Goal: Task Accomplishment & Management: Manage account settings

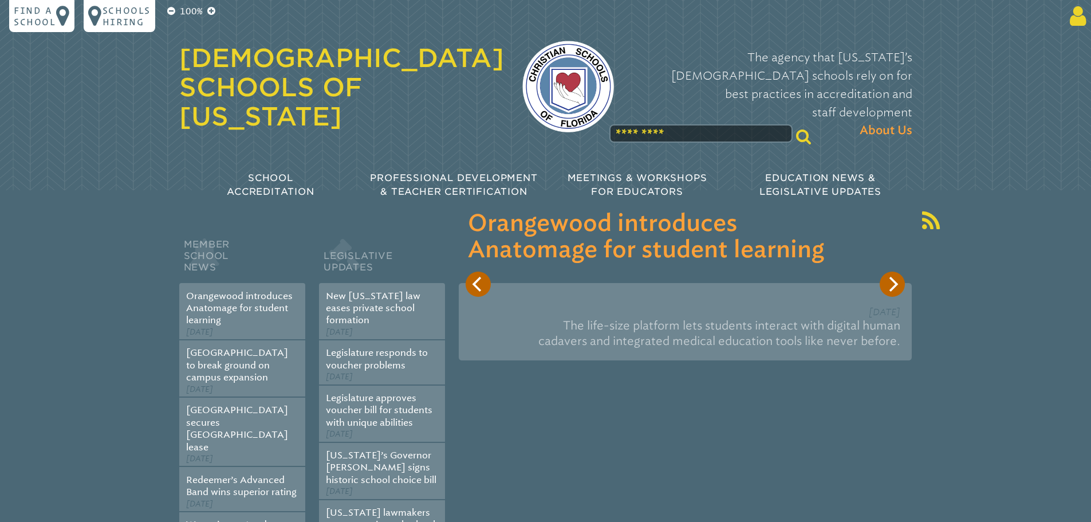
type input "**********"
click at [1079, 16] on icon at bounding box center [1075, 16] width 21 height 23
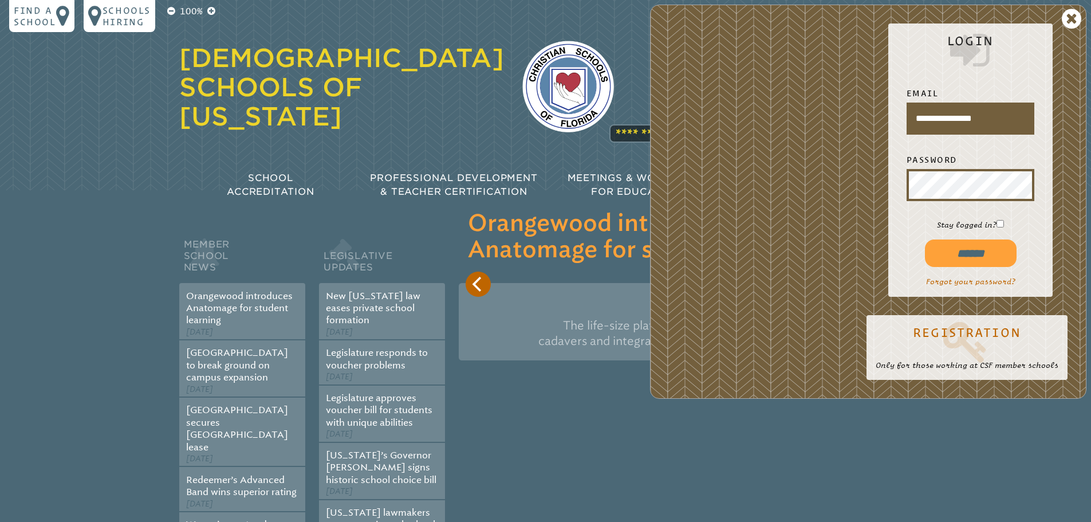
click at [985, 252] on input "******" at bounding box center [971, 252] width 92 height 27
type input "**********"
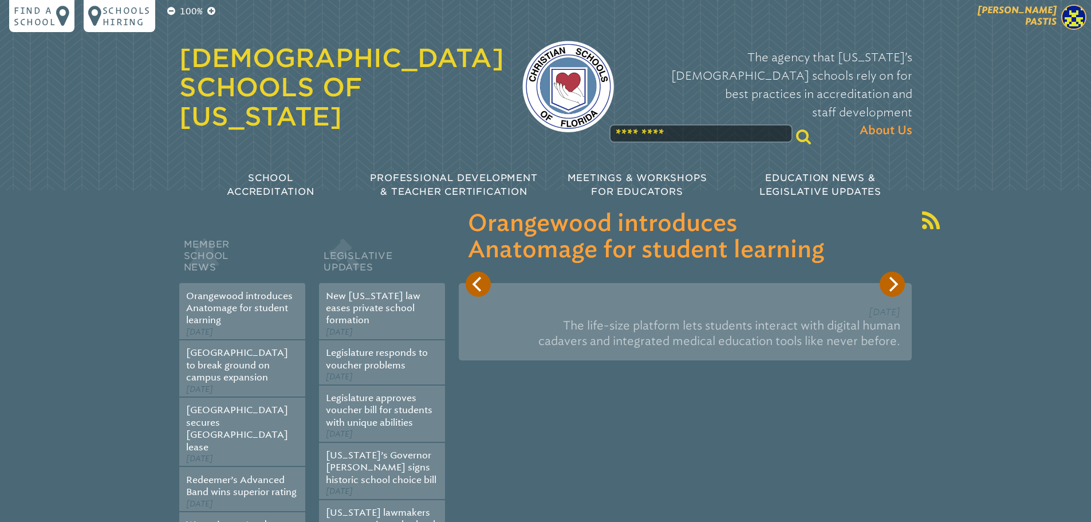
click at [1059, 12] on p "[PERSON_NAME]" at bounding box center [997, 19] width 188 height 28
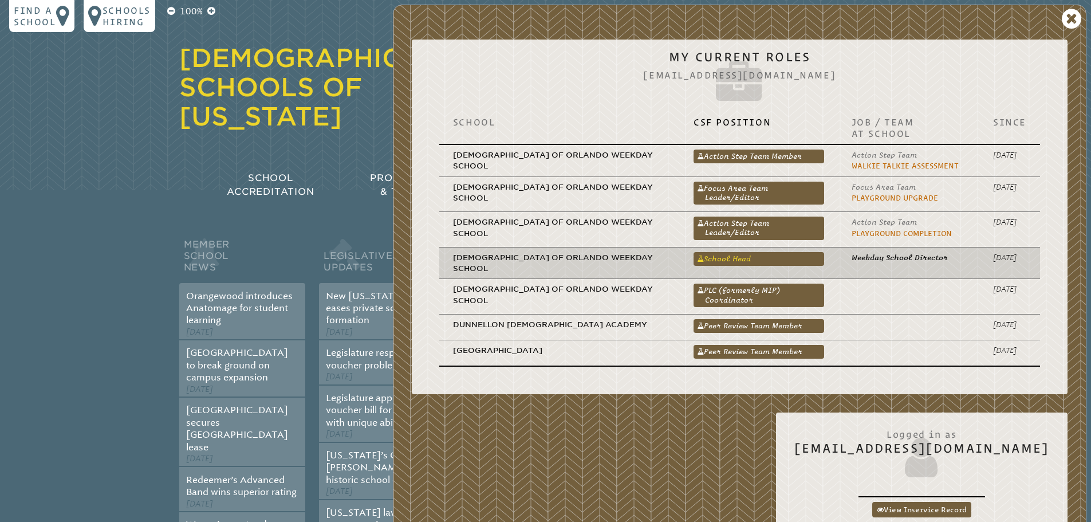
click at [793, 256] on link "School Head" at bounding box center [758, 259] width 131 height 14
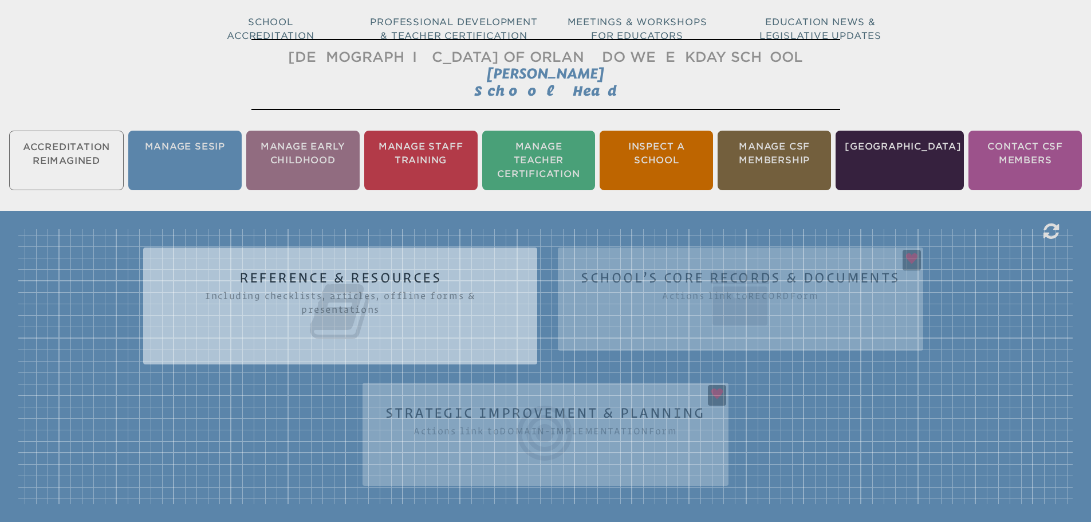
scroll to position [172, 0]
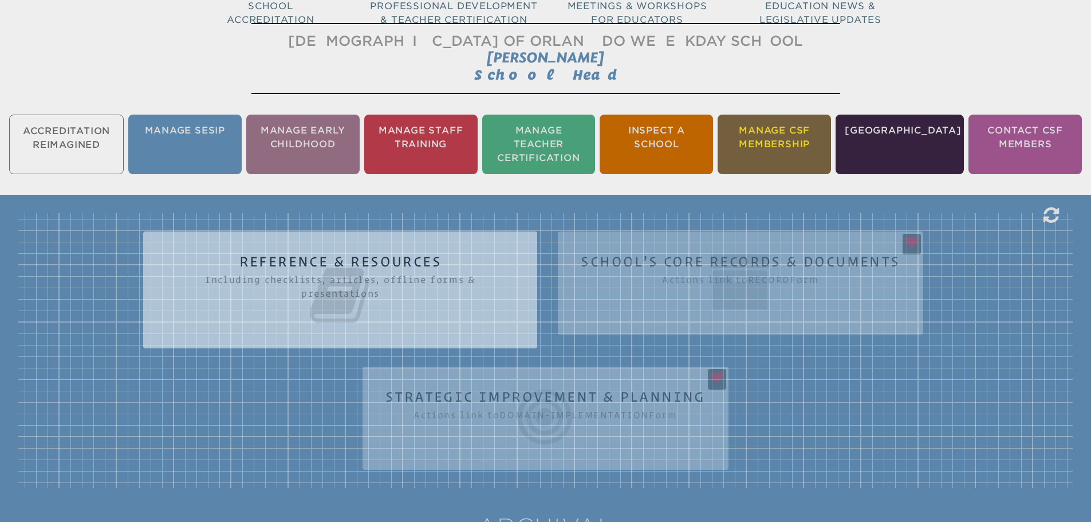
click at [777, 150] on li "Manage CSF Membership" at bounding box center [773, 145] width 113 height 60
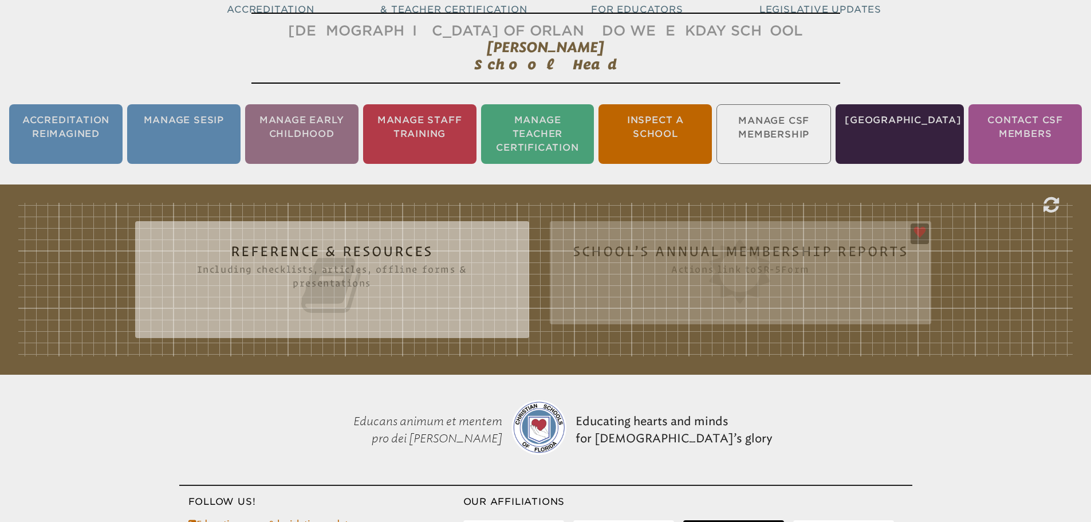
scroll to position [190, 0]
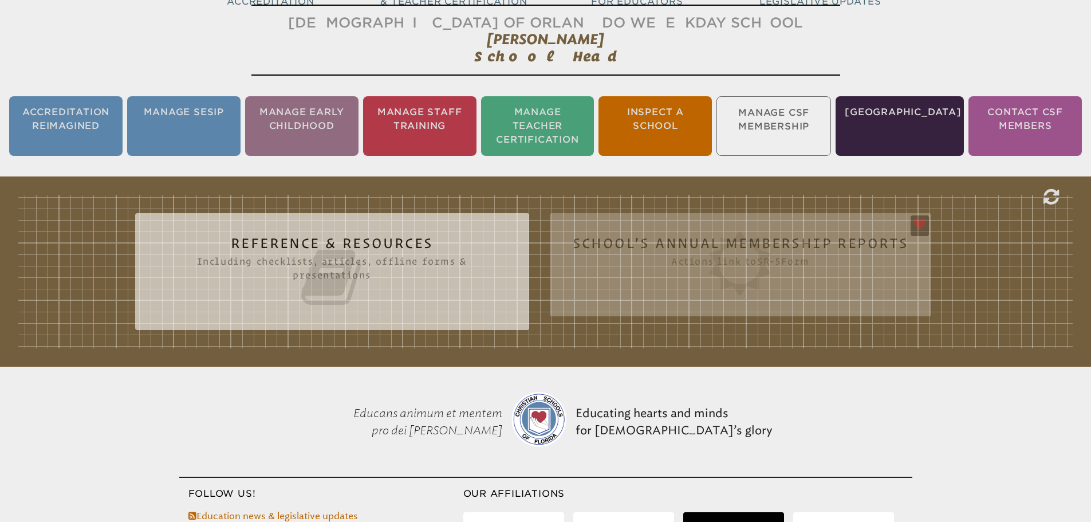
click at [429, 262] on icon at bounding box center [332, 277] width 348 height 64
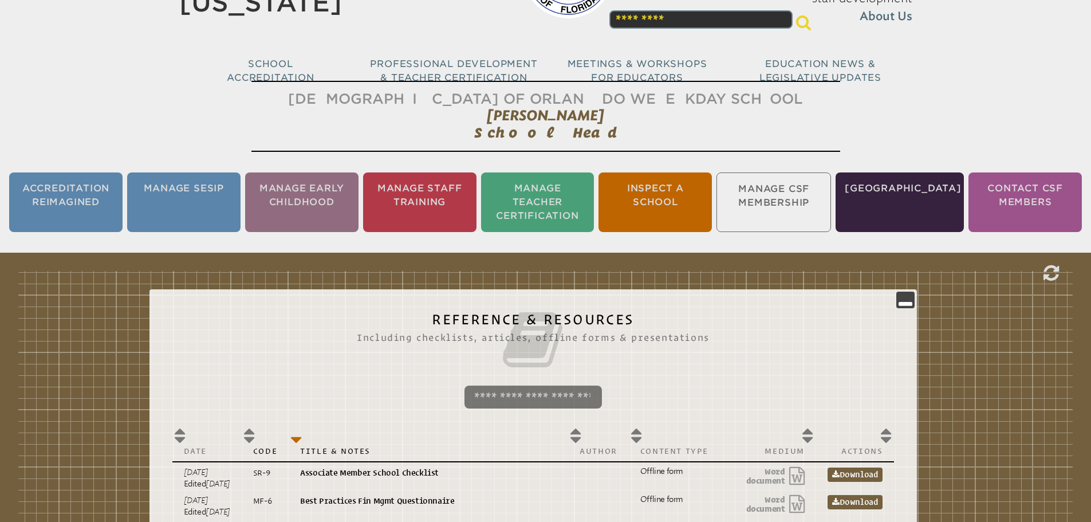
scroll to position [115, 0]
click at [786, 199] on ul "Accreditation Reimagined Manage SESIP Manage Early Childhood Manage Staff Train…" at bounding box center [545, 201] width 1091 height 64
click at [912, 299] on icon at bounding box center [905, 299] width 14 height 14
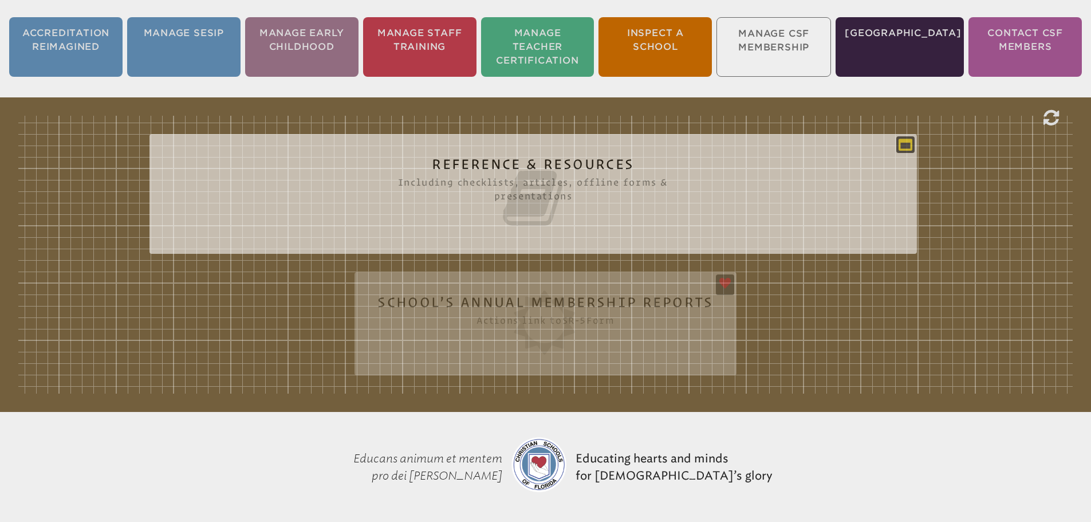
scroll to position [272, 0]
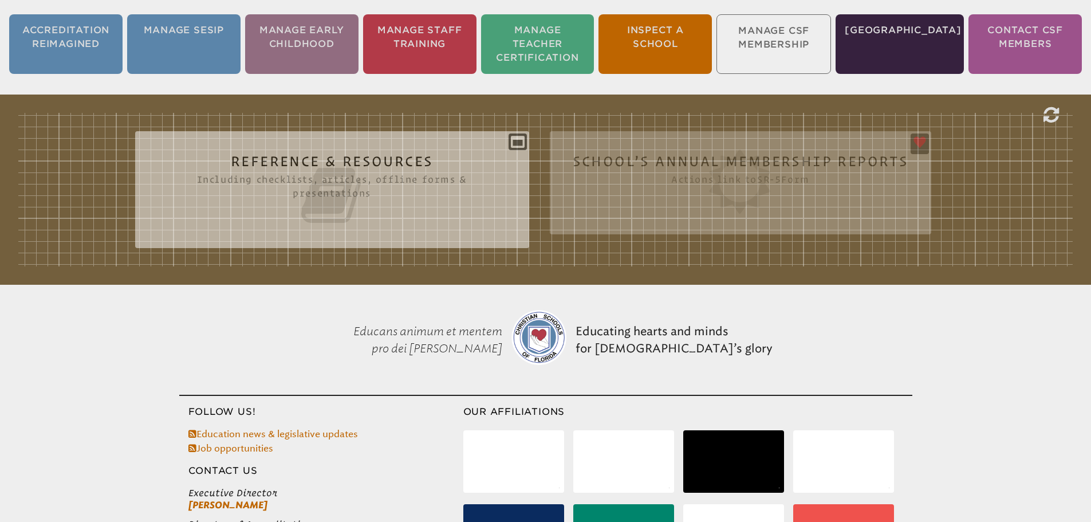
click at [774, 176] on div "Reference & Resources Including checklists, articles, offline forms & presentat…" at bounding box center [545, 189] width 1054 height 153
click at [917, 137] on div "Reference & Resources Including checklists, articles, offline forms & presentat…" at bounding box center [545, 189] width 1054 height 153
click at [964, 205] on div "Reference & Resources Including checklists, articles, offline forms & presentat…" at bounding box center [545, 189] width 1054 height 153
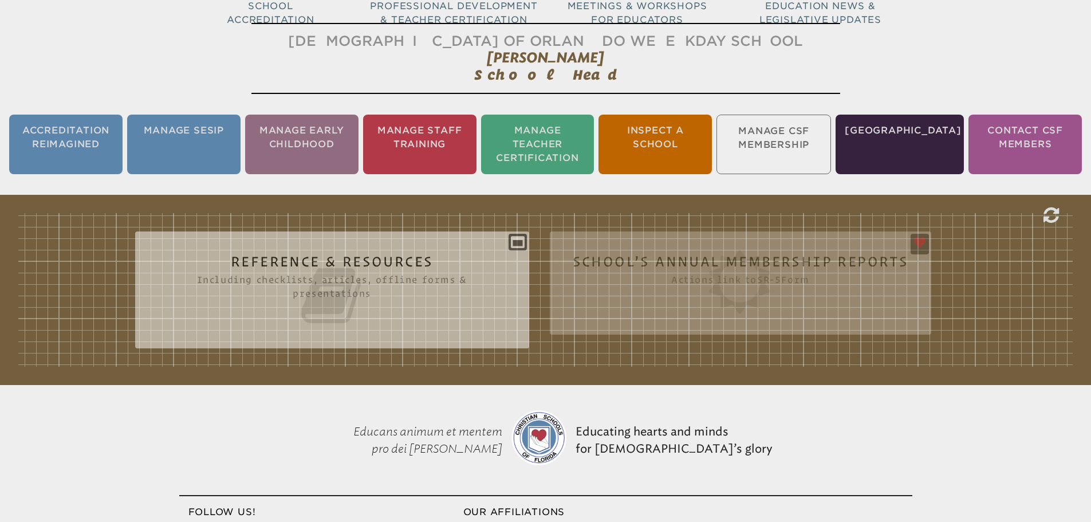
scroll to position [0, 0]
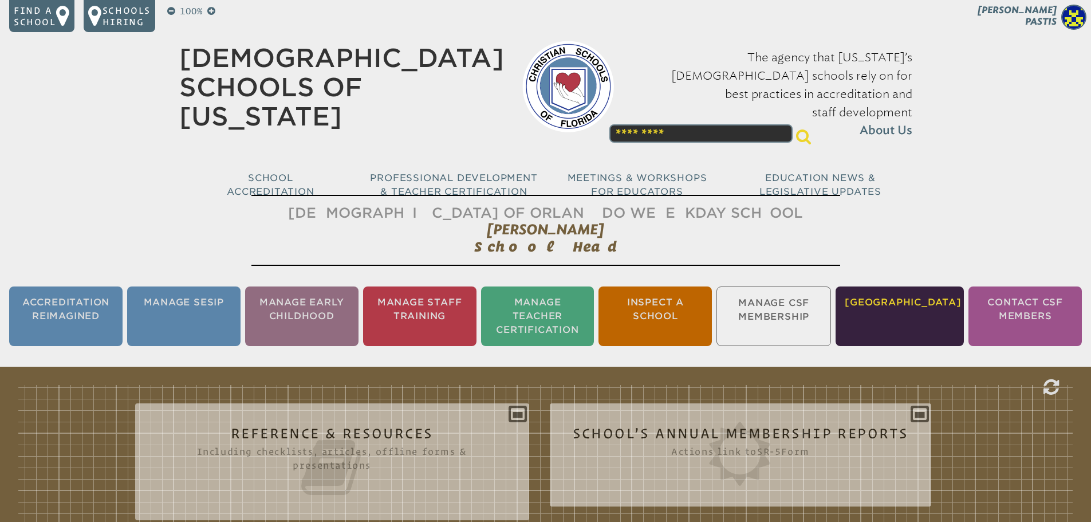
click at [886, 323] on li "[GEOGRAPHIC_DATA]" at bounding box center [899, 316] width 128 height 60
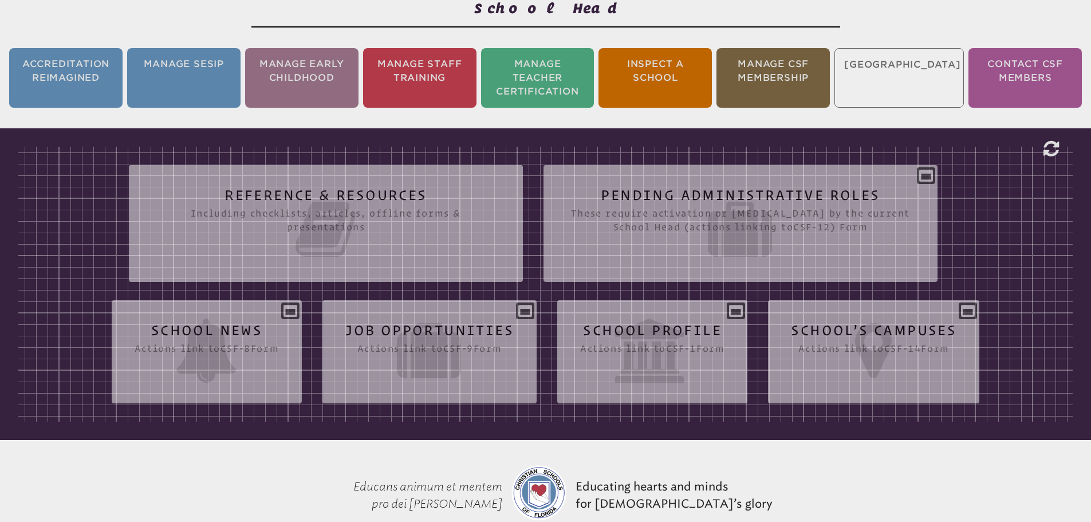
scroll to position [305, 0]
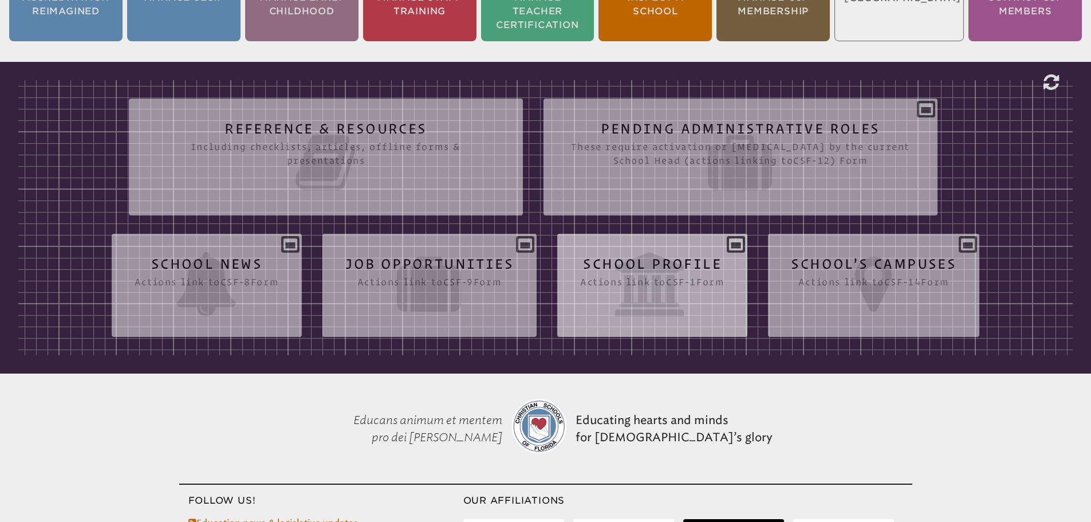
click at [614, 286] on icon at bounding box center [652, 284] width 144 height 64
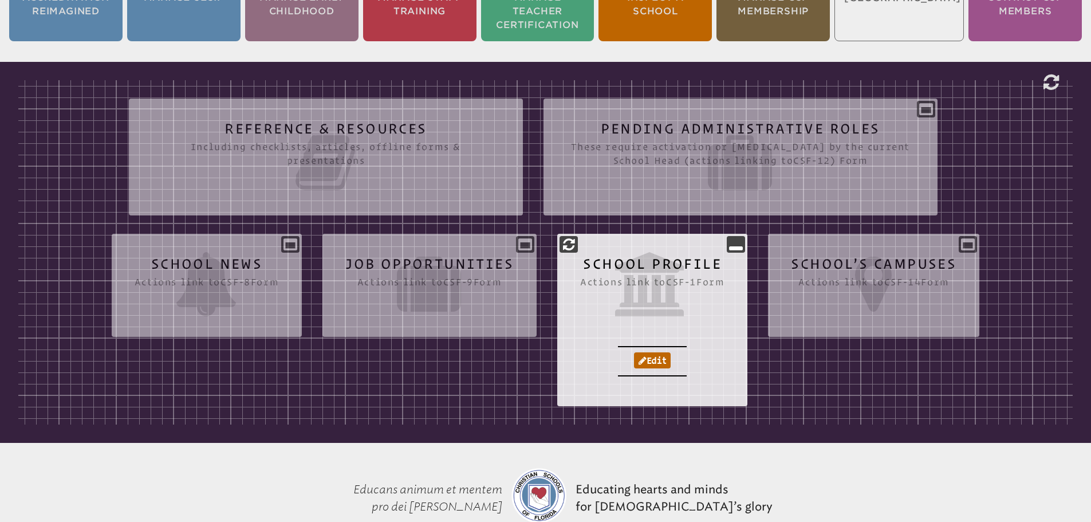
click at [675, 297] on icon at bounding box center [652, 284] width 144 height 64
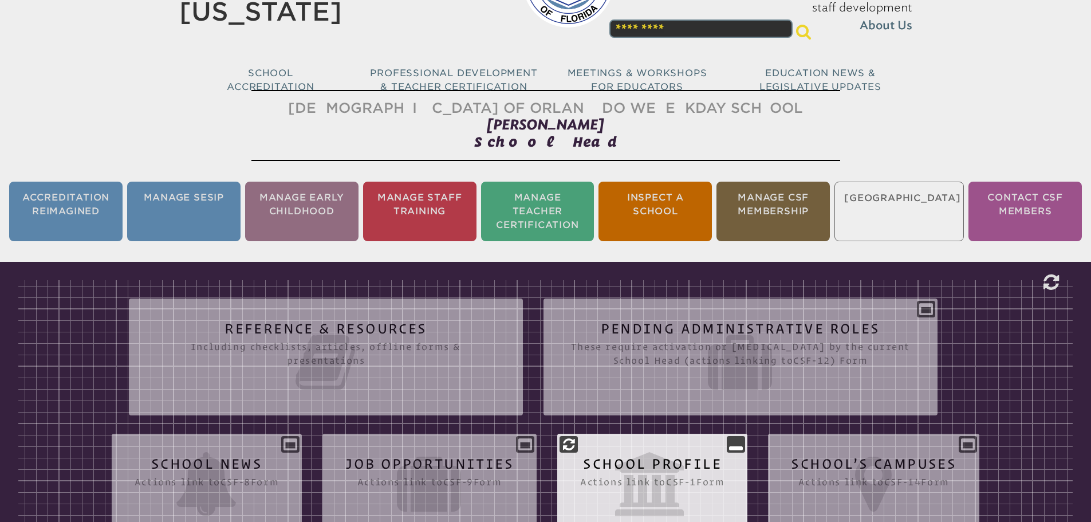
scroll to position [76, 0]
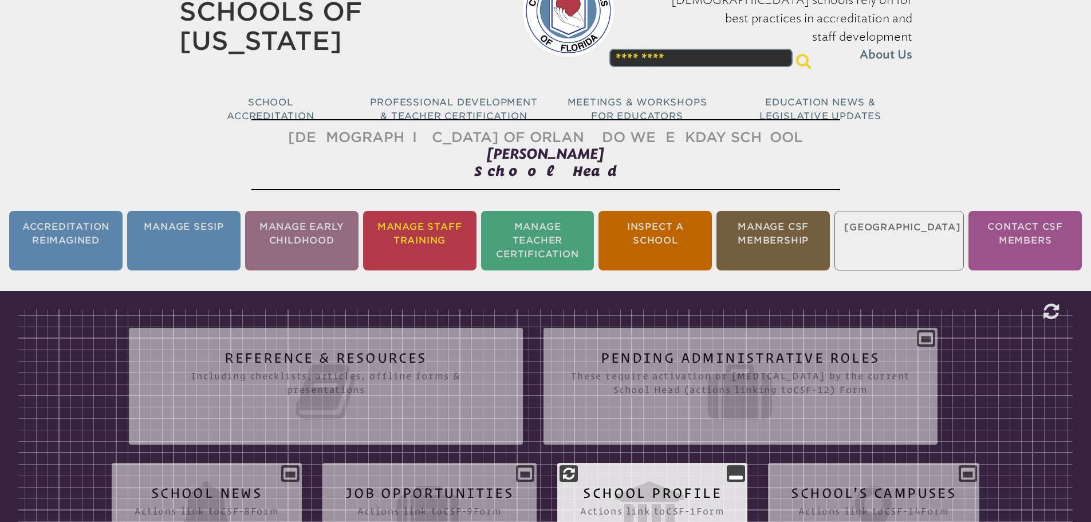
click at [397, 244] on li "Manage Staff Training" at bounding box center [419, 241] width 113 height 60
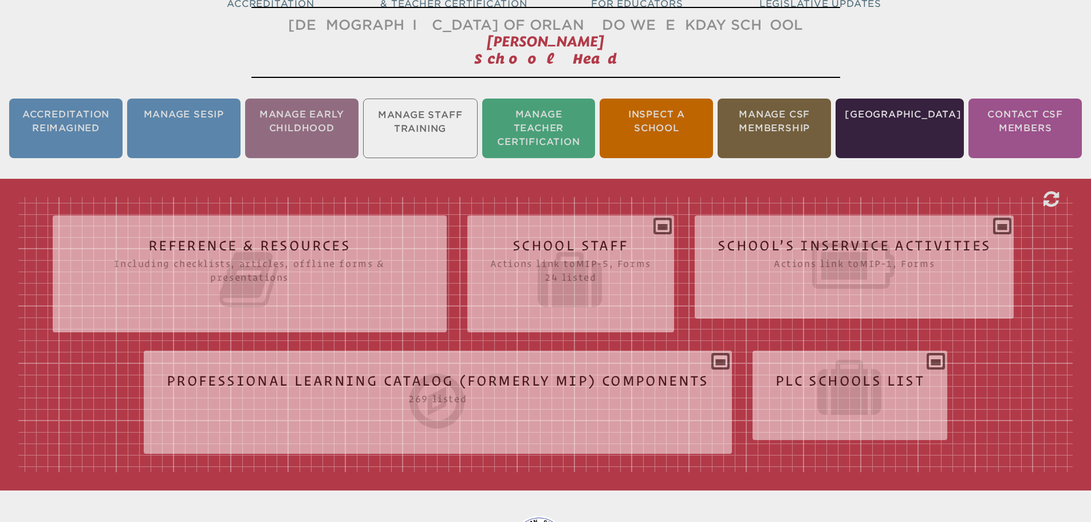
scroll to position [190, 0]
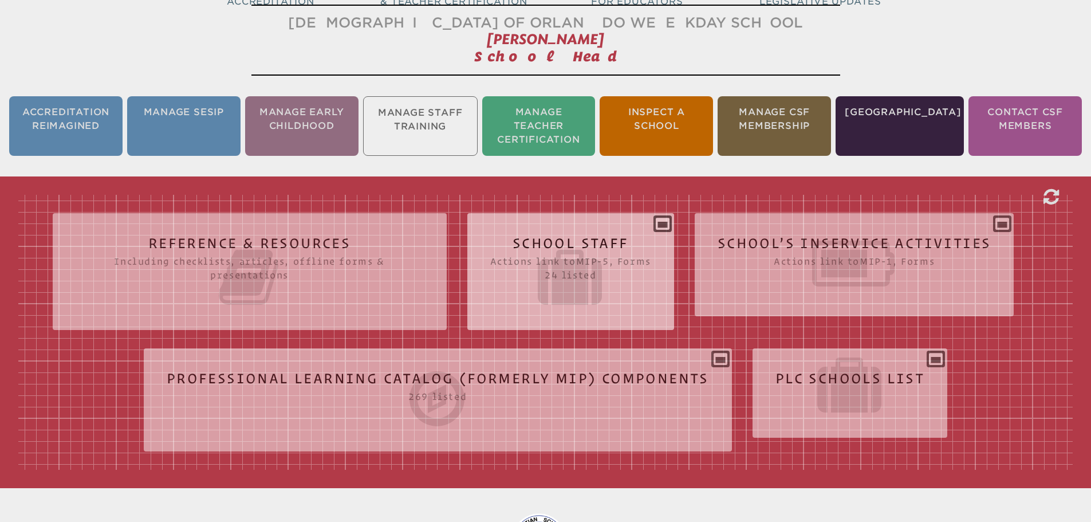
click at [504, 277] on icon at bounding box center [570, 277] width 161 height 64
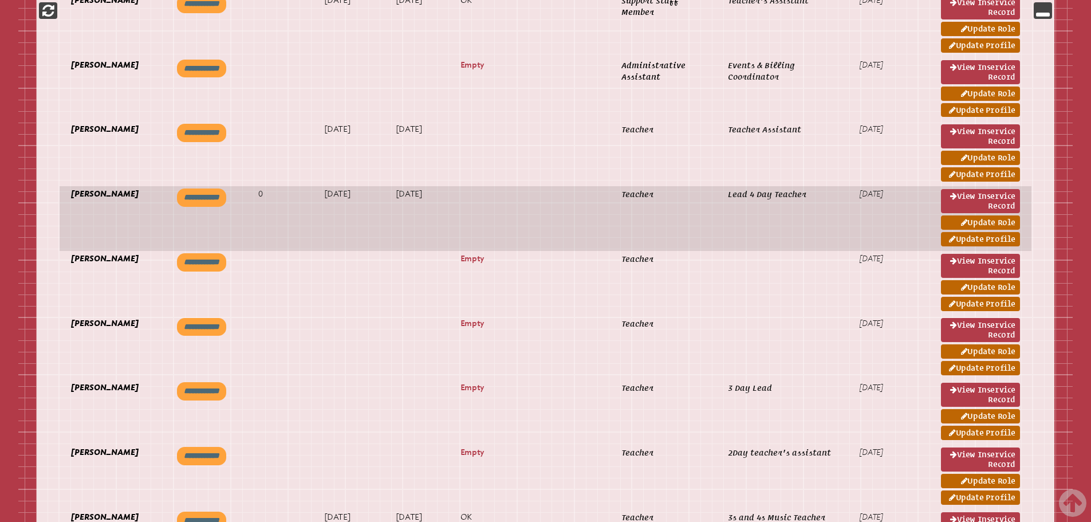
scroll to position [992, 0]
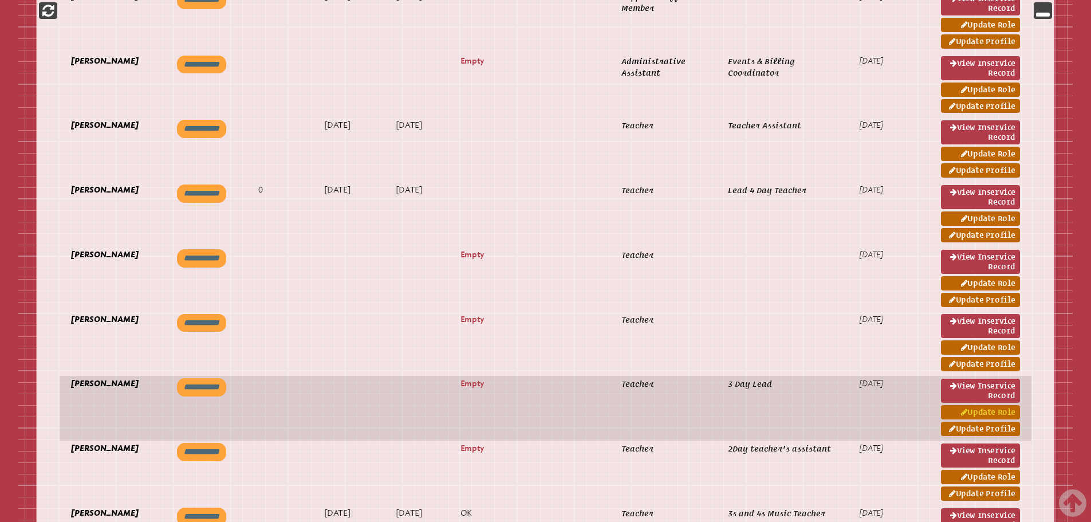
click at [978, 405] on link "Update Role" at bounding box center [980, 412] width 79 height 14
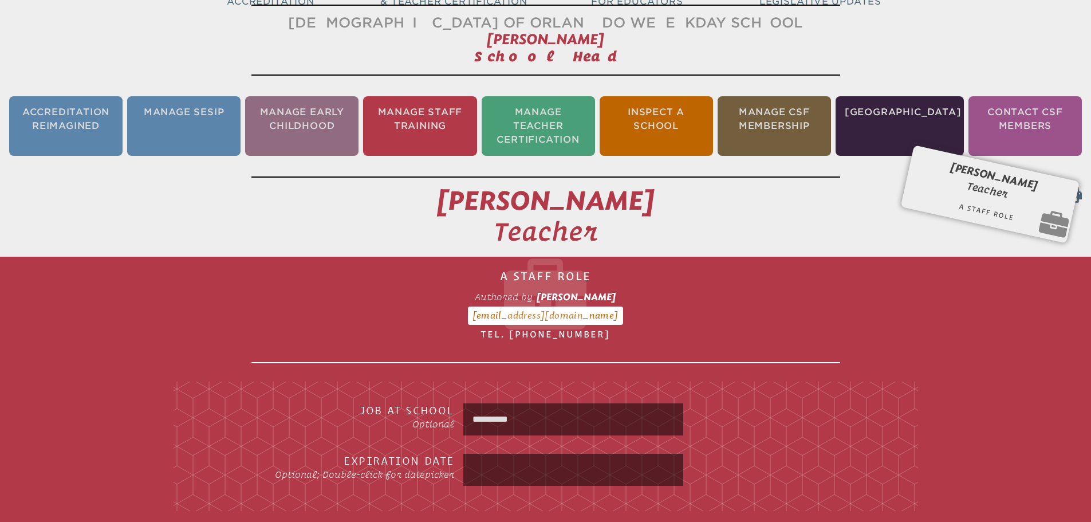
scroll to position [305, 0]
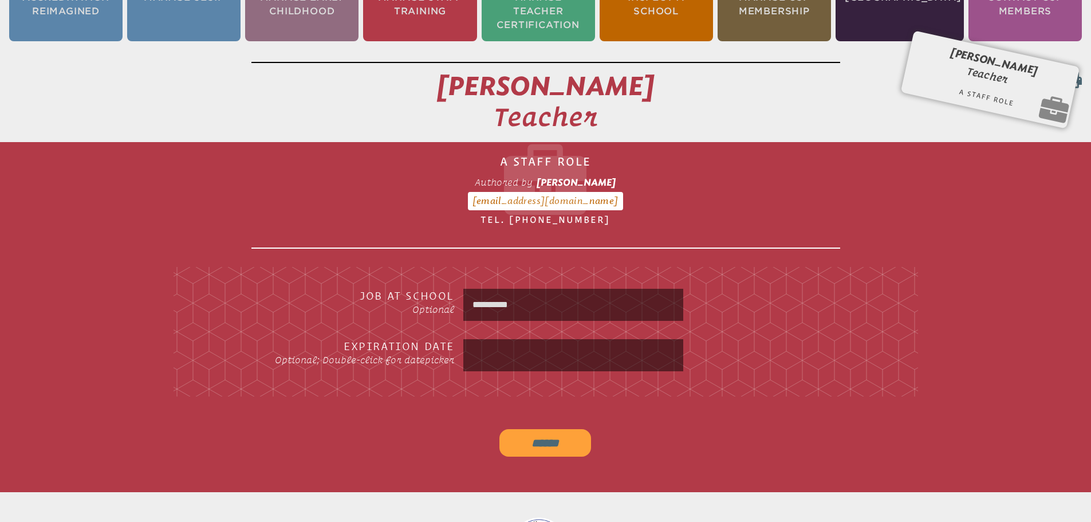
click at [501, 297] on input "**********" at bounding box center [572, 304] width 215 height 27
type input "*******"
click at [560, 429] on input "******" at bounding box center [545, 442] width 92 height 27
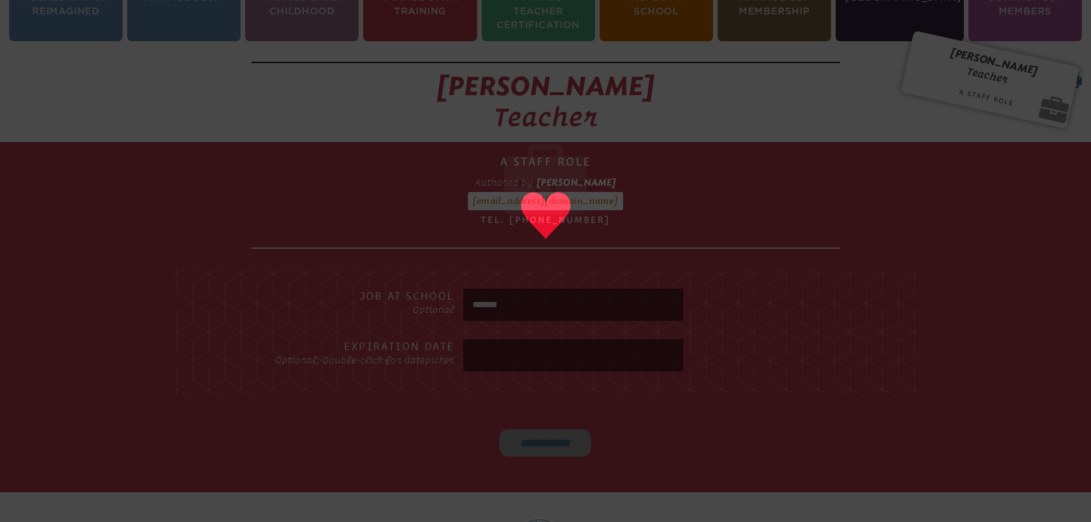
type input "******"
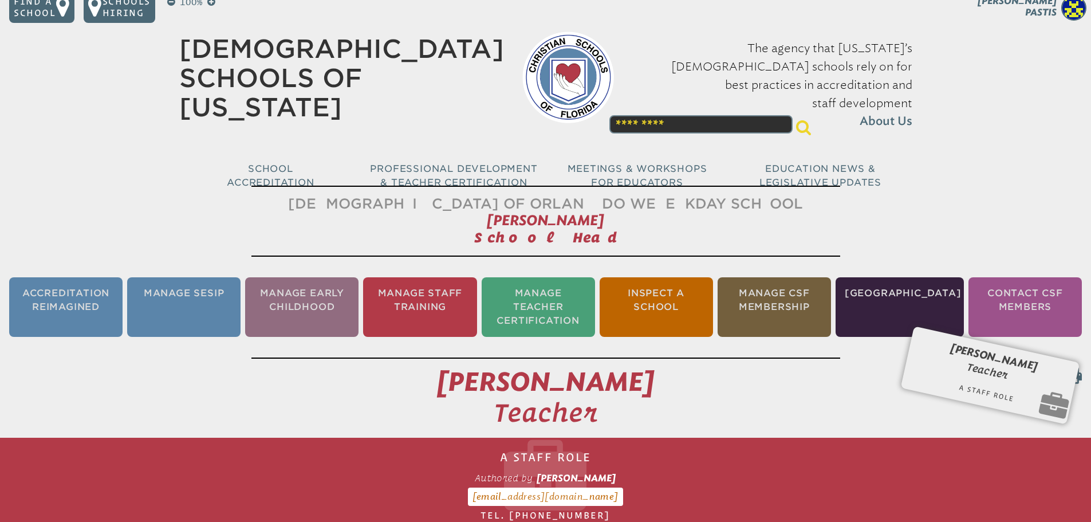
scroll to position [7, 0]
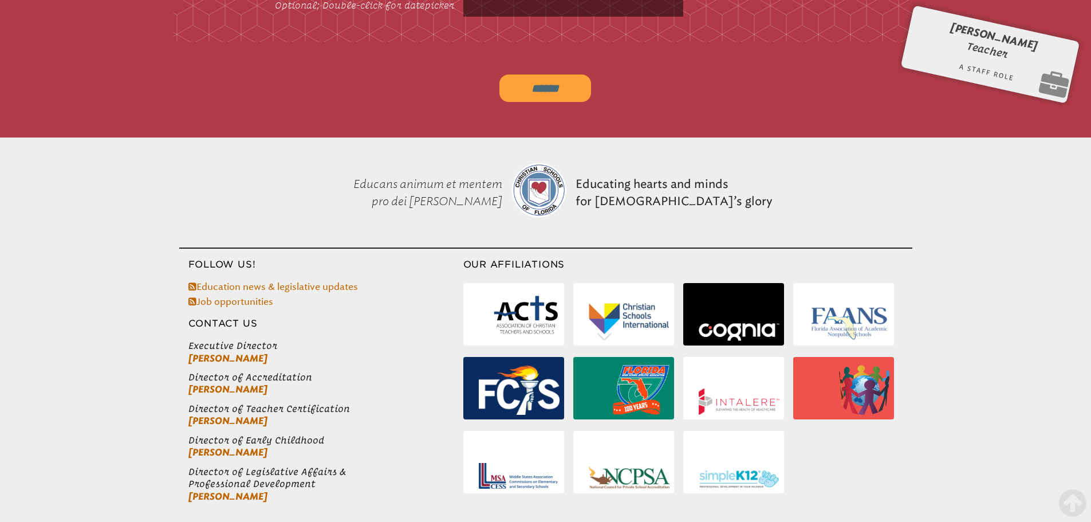
scroll to position [523, 0]
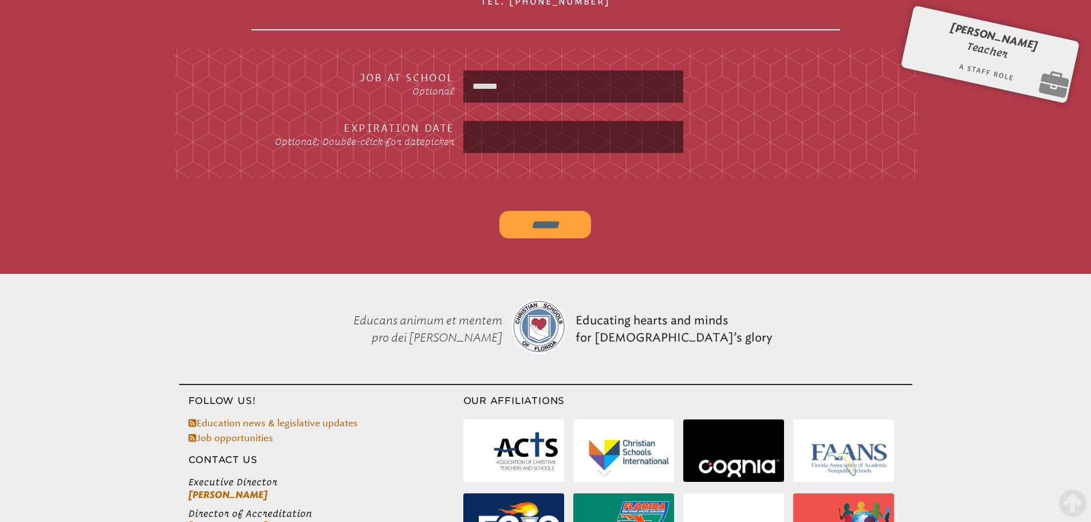
scroll to position [76, 0]
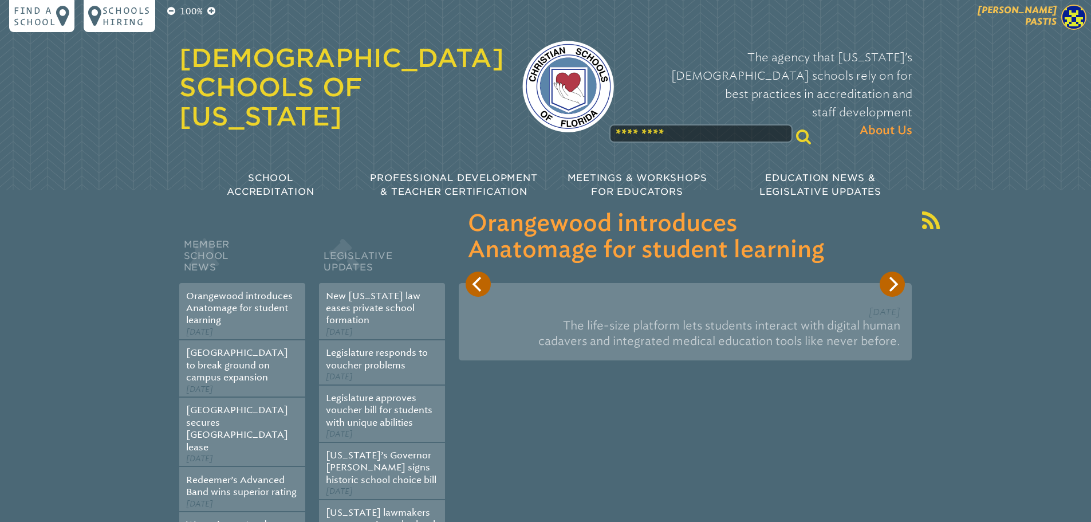
click at [1066, 23] on img at bounding box center [1073, 17] width 25 height 25
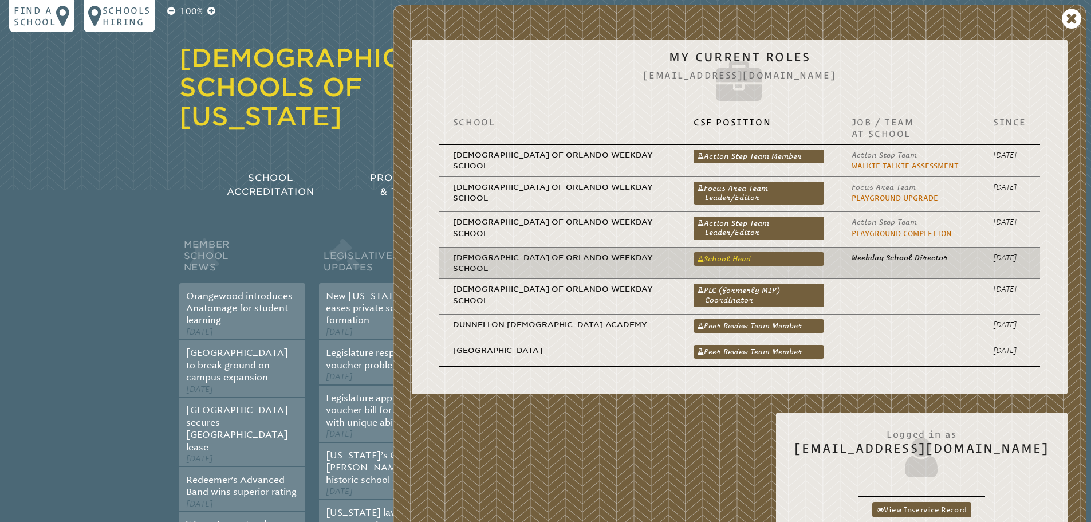
click at [737, 261] on link "School Head" at bounding box center [758, 259] width 131 height 14
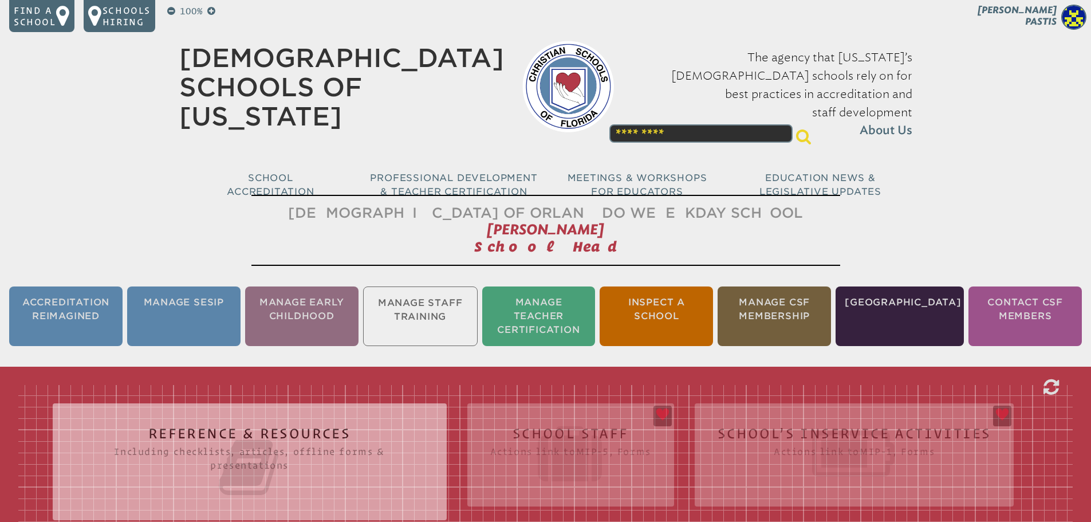
click at [420, 306] on ul "Accreditation Reimagined Manage SESIP Manage Early Childhood Manage Staff Train…" at bounding box center [545, 316] width 1091 height 64
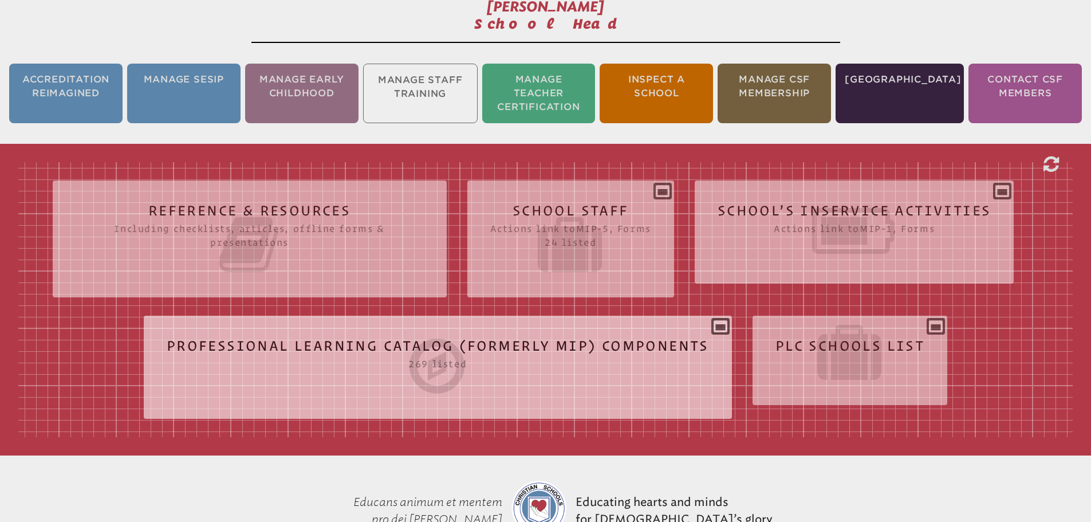
scroll to position [229, 0]
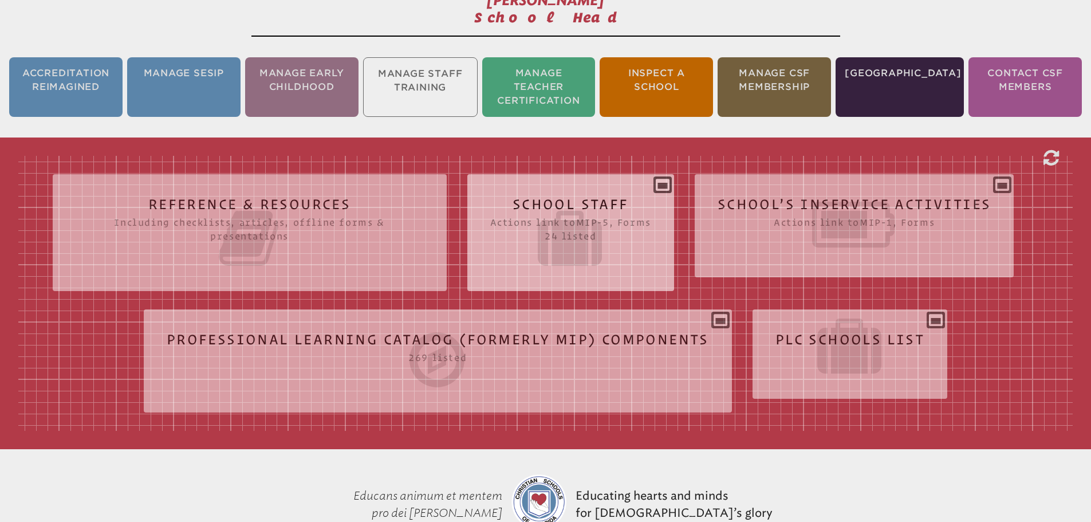
click at [549, 229] on icon at bounding box center [570, 238] width 161 height 64
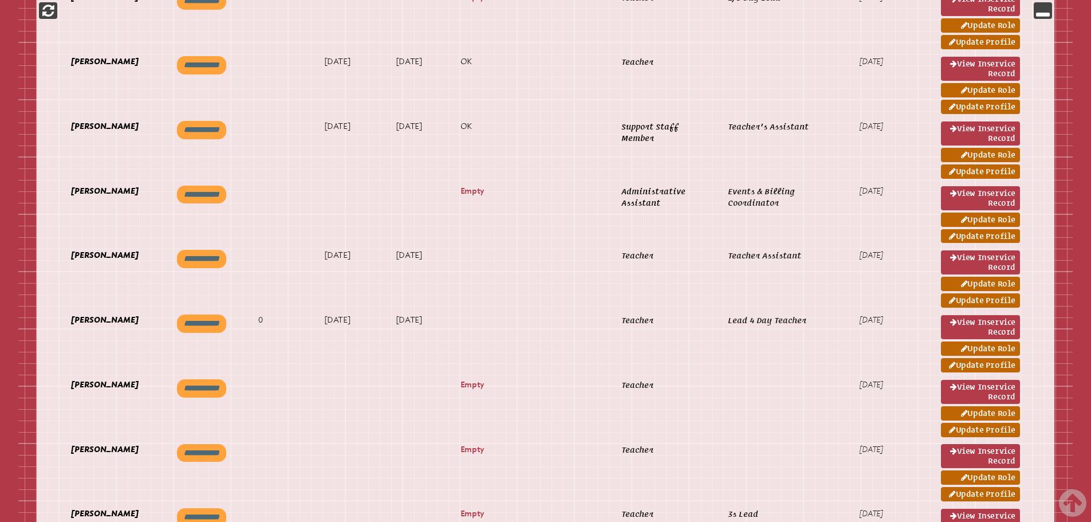
scroll to position [859, 0]
